Goal: Book appointment/travel/reservation

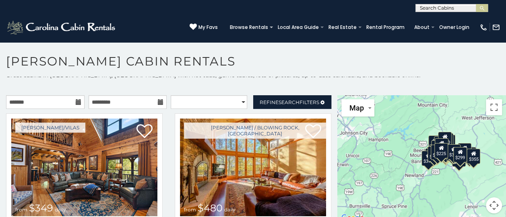
scroll to position [7, 0]
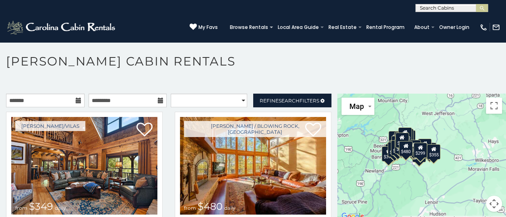
drag, startPoint x: 443, startPoint y: 153, endPoint x: 402, endPoint y: 149, distance: 41.2
click at [402, 149] on div "$480" at bounding box center [406, 148] width 14 height 15
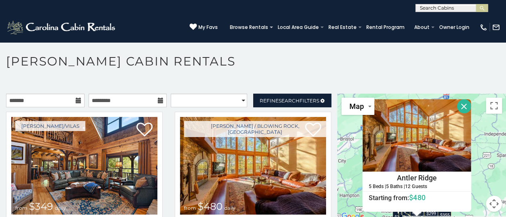
click at [460, 104] on button "Close" at bounding box center [463, 106] width 14 height 14
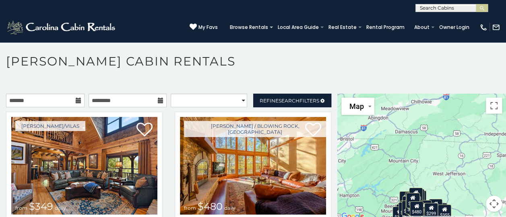
click at [428, 210] on icon at bounding box center [430, 208] width 5 height 6
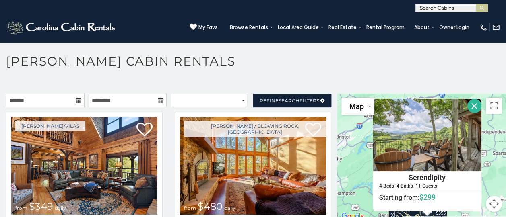
click at [471, 103] on button "Close" at bounding box center [474, 106] width 14 height 14
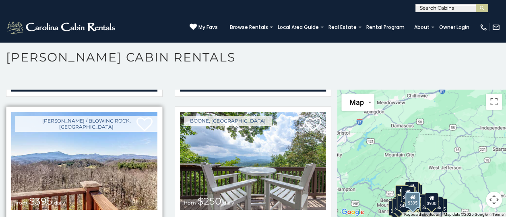
scroll to position [1207, 0]
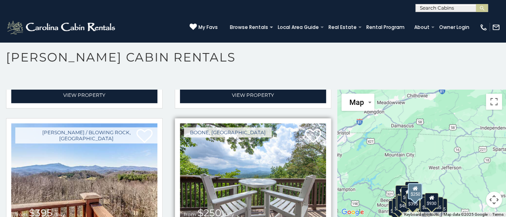
click at [248, 163] on img at bounding box center [253, 173] width 146 height 98
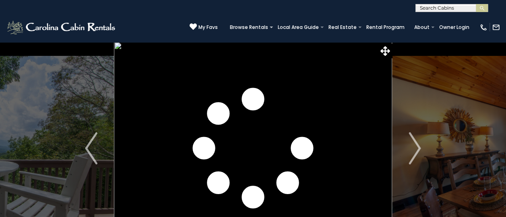
click at [412, 145] on img "Next" at bounding box center [414, 148] width 12 height 32
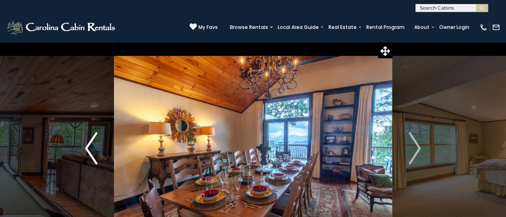
click at [92, 148] on img "Previous" at bounding box center [91, 148] width 12 height 32
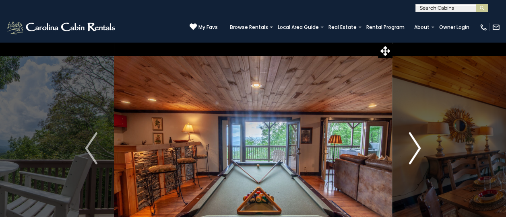
click at [419, 146] on img "Next" at bounding box center [414, 148] width 12 height 32
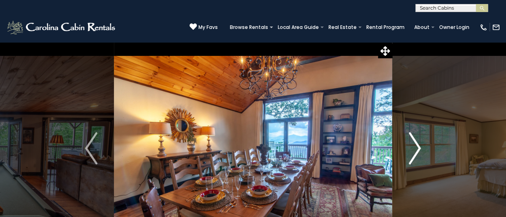
click at [416, 149] on img "Next" at bounding box center [414, 148] width 12 height 32
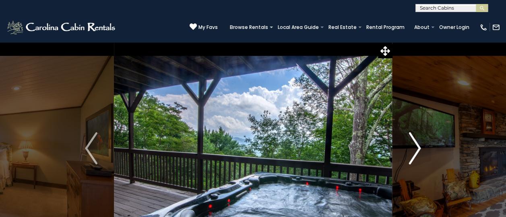
click at [416, 149] on img "Next" at bounding box center [414, 148] width 12 height 32
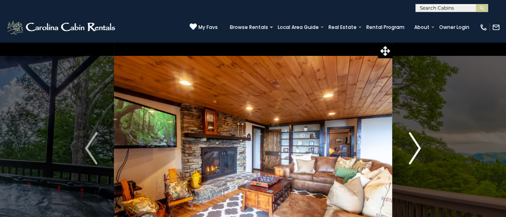
click at [416, 149] on img "Next" at bounding box center [414, 148] width 12 height 32
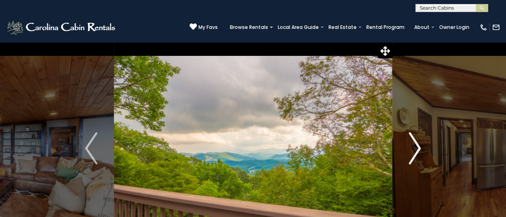
click at [416, 149] on img "Next" at bounding box center [414, 148] width 12 height 32
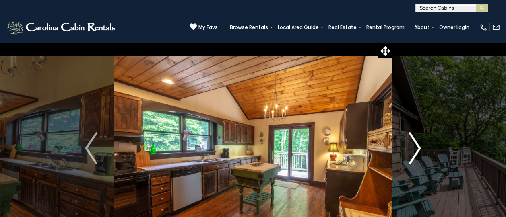
click at [416, 149] on img "Next" at bounding box center [414, 148] width 12 height 32
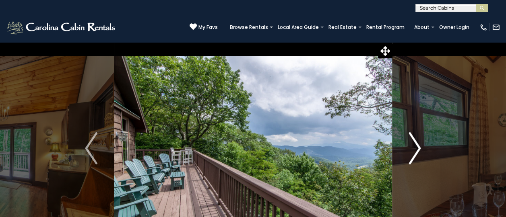
click at [416, 149] on img "Next" at bounding box center [414, 148] width 12 height 32
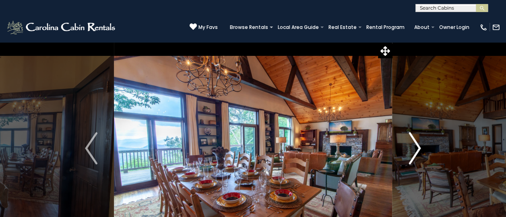
click at [416, 149] on img "Next" at bounding box center [414, 148] width 12 height 32
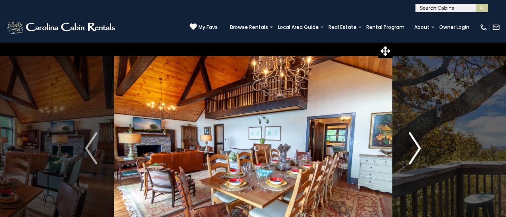
click at [416, 149] on img "Next" at bounding box center [414, 148] width 12 height 32
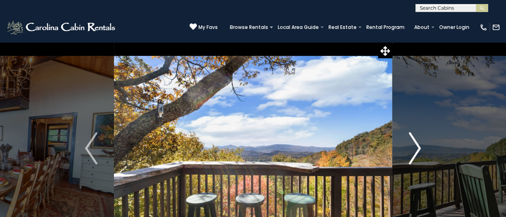
click at [416, 149] on img "Next" at bounding box center [414, 148] width 12 height 32
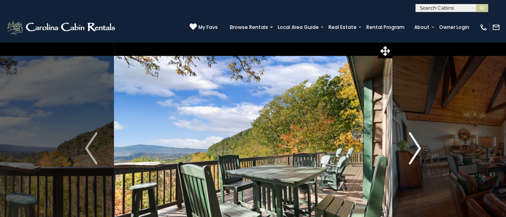
click at [417, 149] on img "Next" at bounding box center [414, 148] width 12 height 32
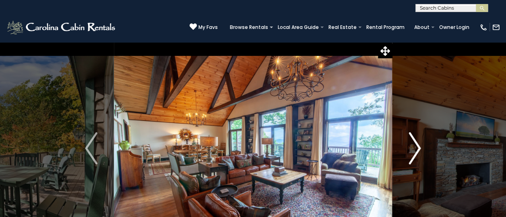
click at [415, 148] on img "Next" at bounding box center [414, 148] width 12 height 32
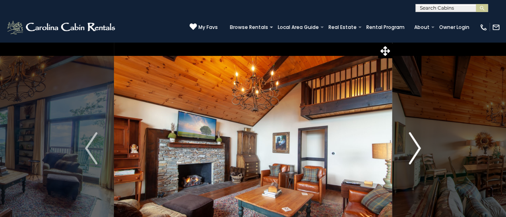
click at [412, 146] on img "Next" at bounding box center [414, 148] width 12 height 32
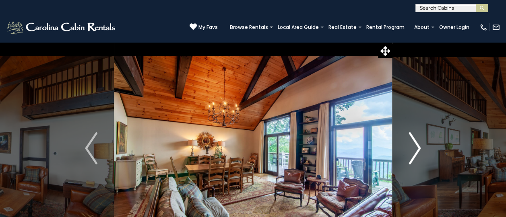
click at [412, 146] on img "Next" at bounding box center [414, 148] width 12 height 32
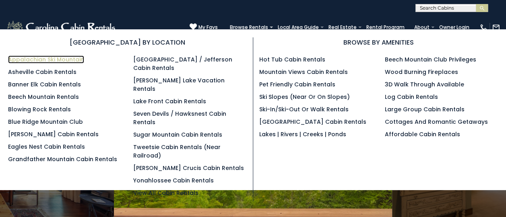
click at [64, 58] on link "Appalachian Ski Mountain" at bounding box center [46, 60] width 76 height 8
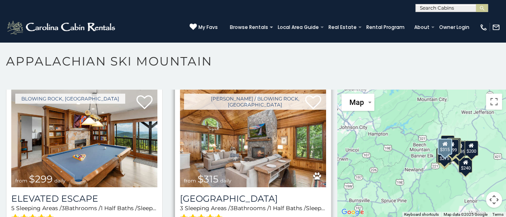
scroll to position [563, 0]
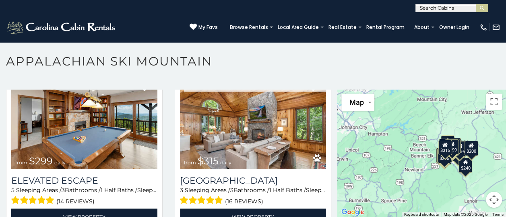
click at [467, 143] on div "$200" at bounding box center [471, 148] width 14 height 15
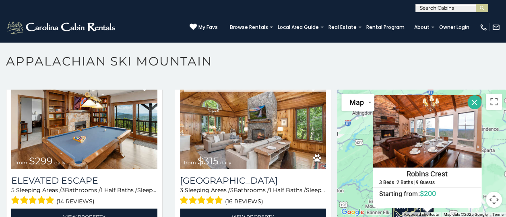
click at [469, 95] on button "Close" at bounding box center [474, 102] width 14 height 14
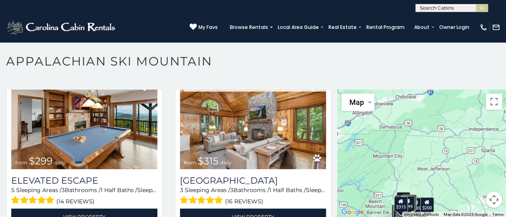
click at [424, 200] on icon at bounding box center [426, 203] width 5 height 6
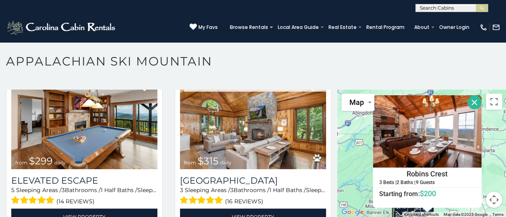
click at [470, 95] on button "Close" at bounding box center [474, 102] width 14 height 14
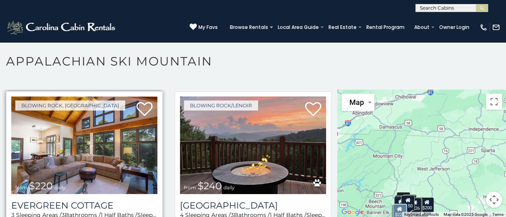
scroll to position [1368, 0]
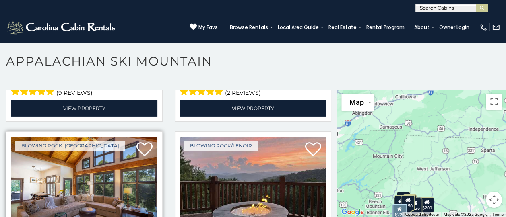
click at [92, 150] on img at bounding box center [84, 186] width 146 height 98
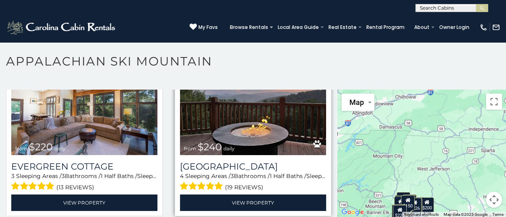
scroll to position [1449, 0]
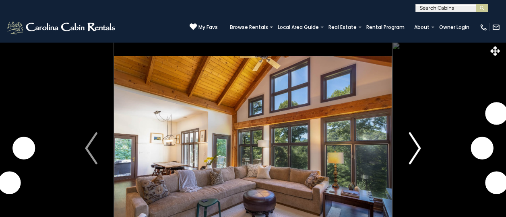
click at [416, 144] on img "Next" at bounding box center [414, 148] width 12 height 32
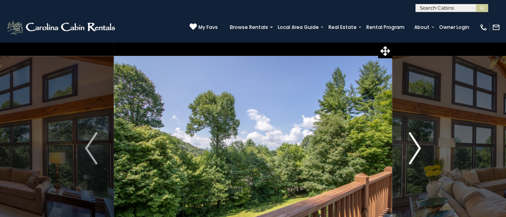
click at [417, 145] on img "Next" at bounding box center [414, 148] width 12 height 32
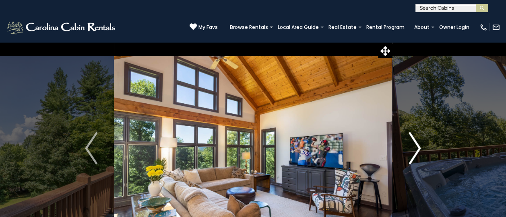
click at [417, 145] on img "Next" at bounding box center [414, 148] width 12 height 32
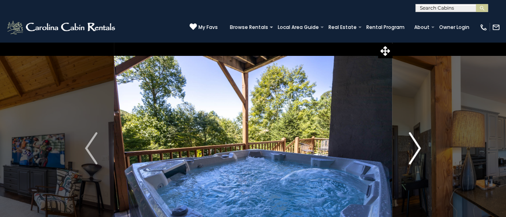
click at [417, 145] on img "Next" at bounding box center [414, 148] width 12 height 32
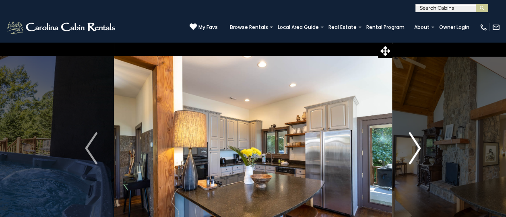
click at [417, 145] on img "Next" at bounding box center [414, 148] width 12 height 32
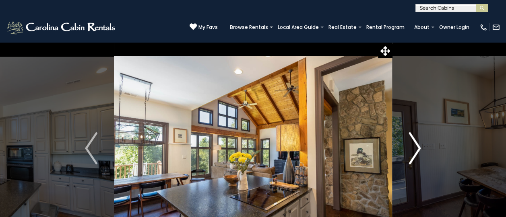
click at [417, 145] on img "Next" at bounding box center [414, 148] width 12 height 32
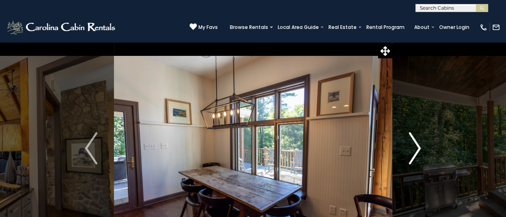
click at [417, 145] on img "Next" at bounding box center [414, 148] width 12 height 32
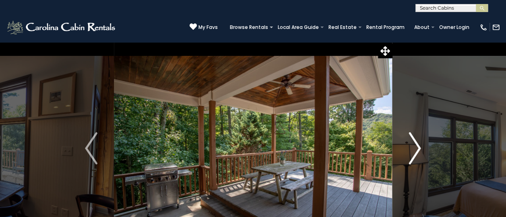
click at [417, 145] on img "Next" at bounding box center [414, 148] width 12 height 32
